Goal: Task Accomplishment & Management: Complete application form

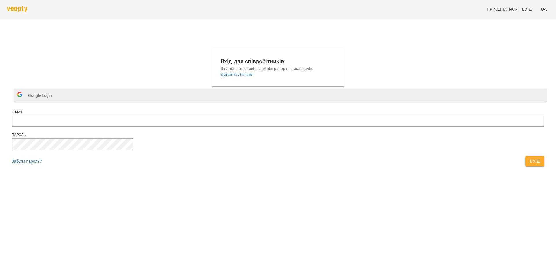
click at [55, 101] on span "Google Login" at bounding box center [41, 95] width 27 height 12
click at [272, 102] on button "Google Login" at bounding box center [280, 95] width 533 height 13
